Goal: Information Seeking & Learning: Understand process/instructions

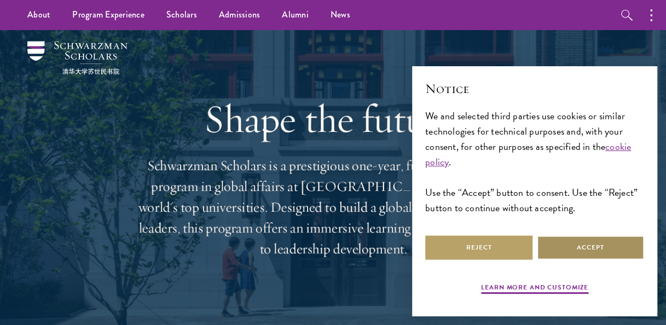
click at [587, 245] on button "Accept" at bounding box center [590, 247] width 107 height 25
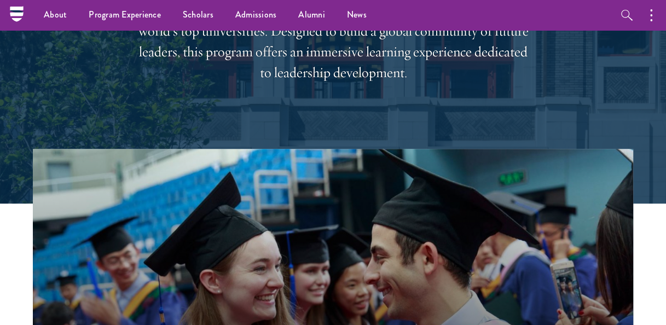
scroll to position [172, 0]
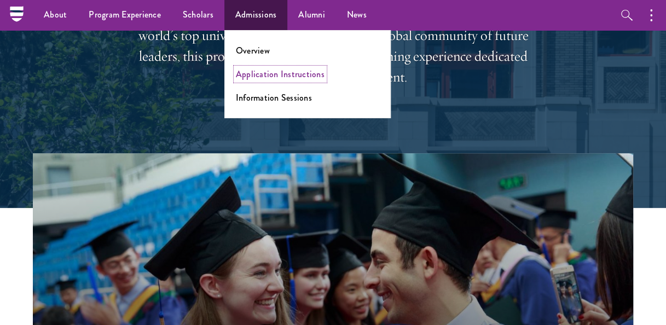
click at [259, 74] on link "Application Instructions" at bounding box center [280, 74] width 89 height 13
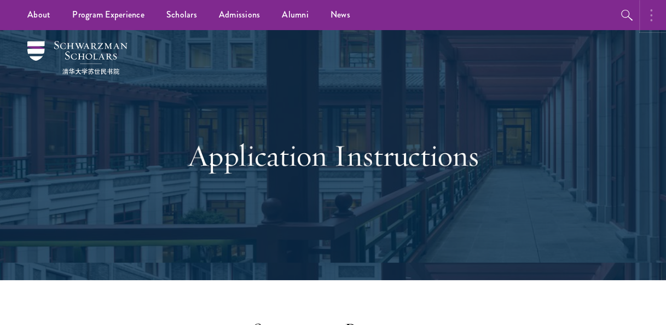
click at [650, 11] on circle "button" at bounding box center [651, 10] width 2 height 2
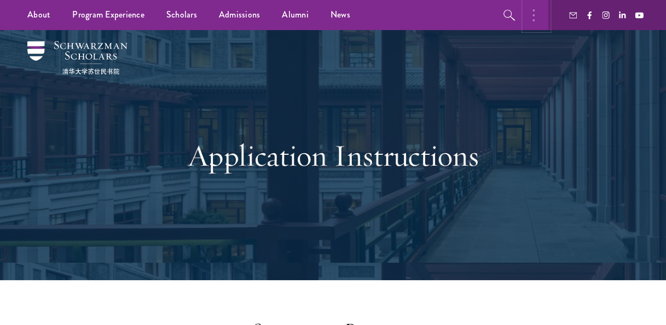
click at [526, 13] on button "button" at bounding box center [536, 15] width 24 height 30
